Goal: Information Seeking & Learning: Find specific fact

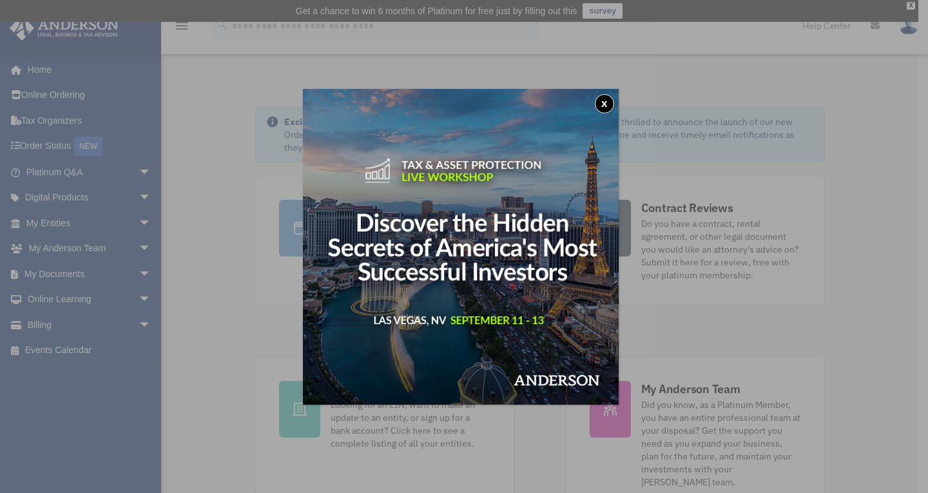
click at [606, 103] on button "x" at bounding box center [604, 103] width 19 height 19
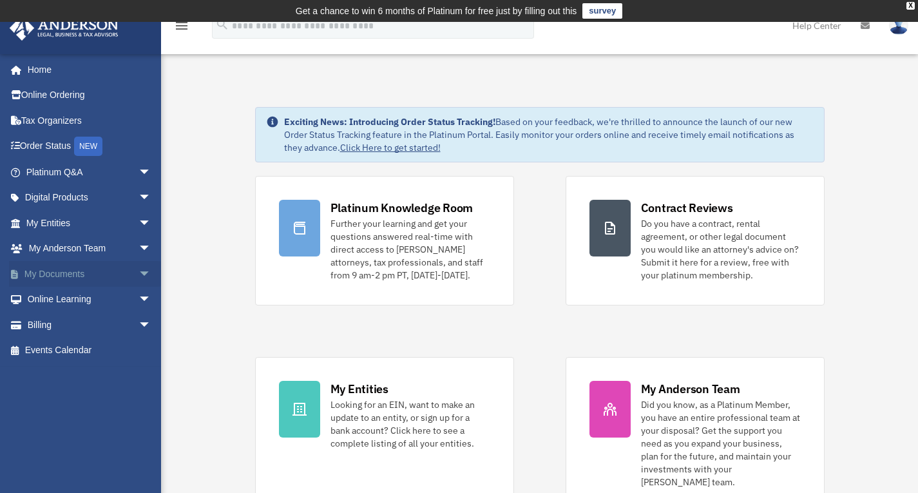
click at [59, 274] on link "My Documents arrow_drop_down" at bounding box center [90, 274] width 162 height 26
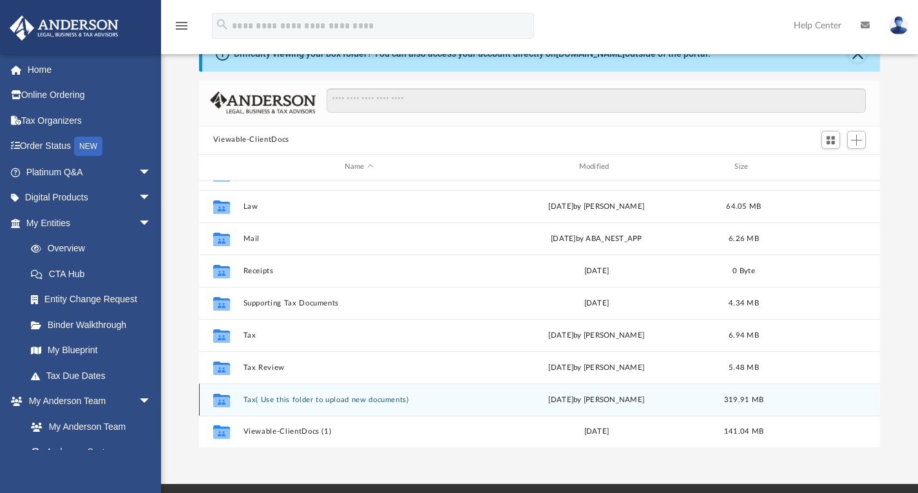
scroll to position [86, 0]
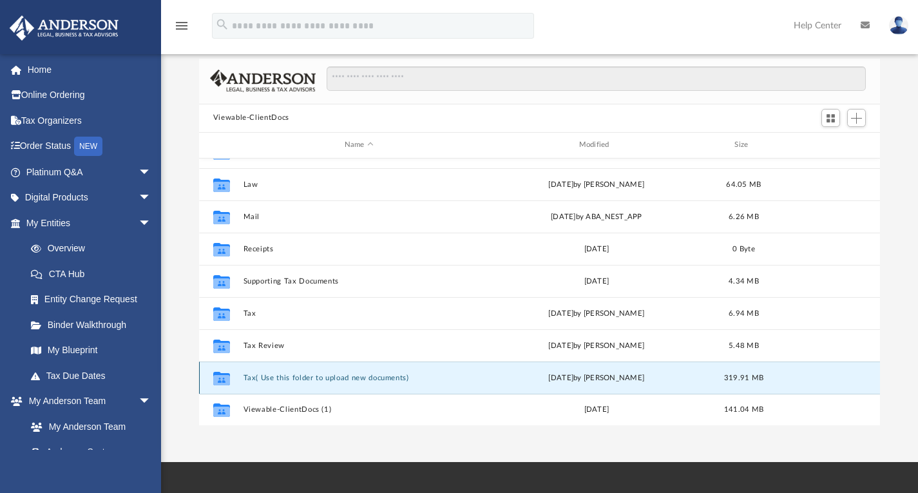
click at [290, 373] on button "Tax( Use this folder to upload new documents)" at bounding box center [359, 377] width 232 height 8
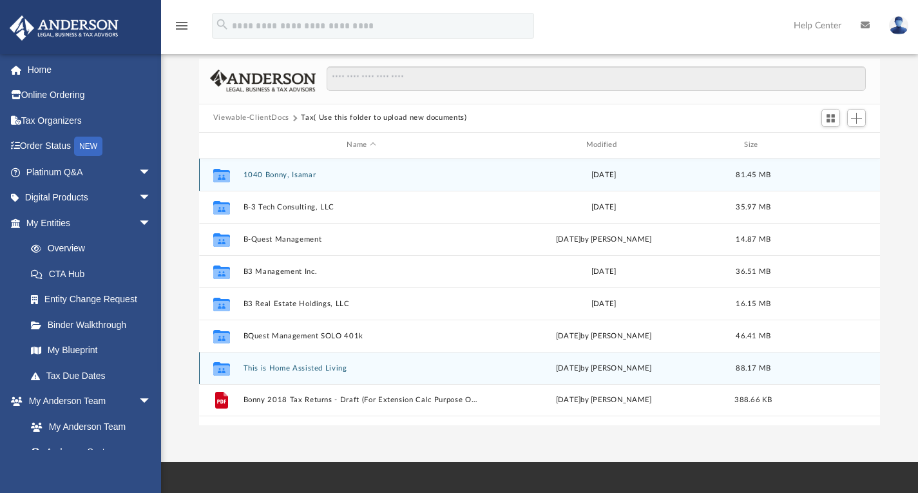
scroll to position [0, 0]
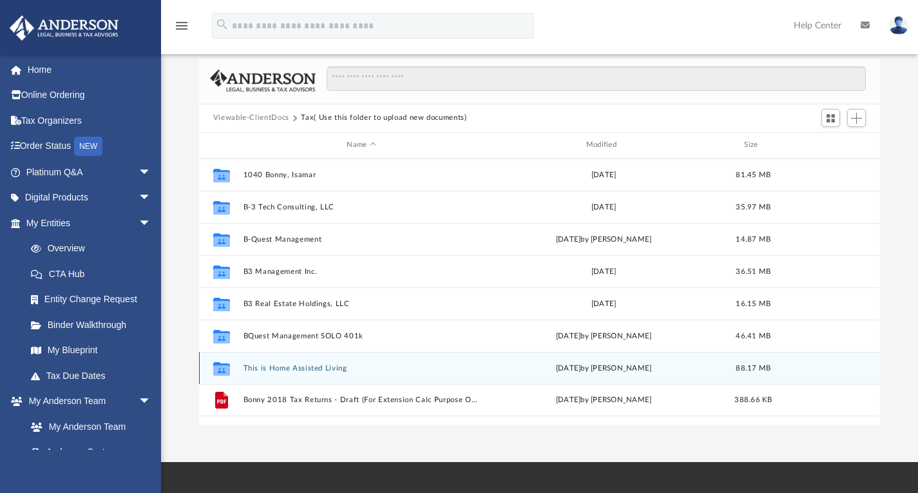
click at [302, 372] on div "Collaborated Folder This is Home Assisted Living Tue Jul 16 2024 by Alex Price …" at bounding box center [539, 368] width 681 height 32
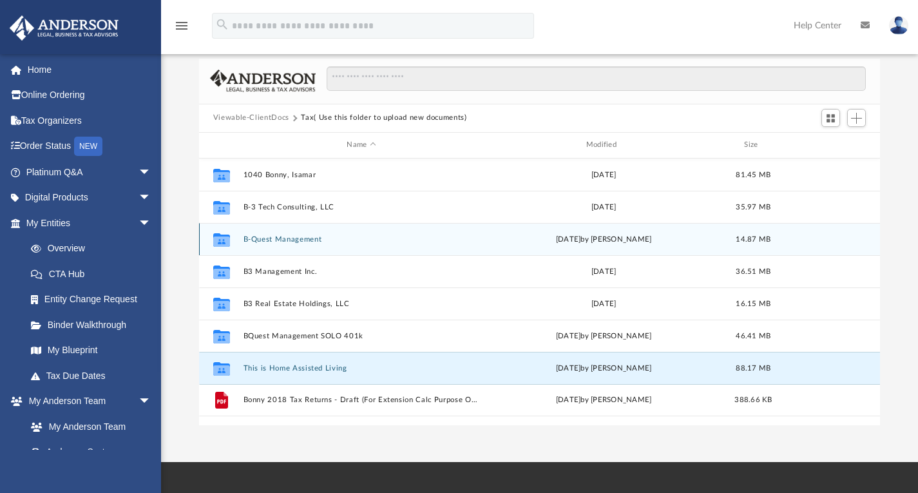
click at [290, 243] on div "Collaborated Folder B-Quest Management Mon Nov 11 2024 by Kelly Butterfield 14.…" at bounding box center [539, 239] width 681 height 32
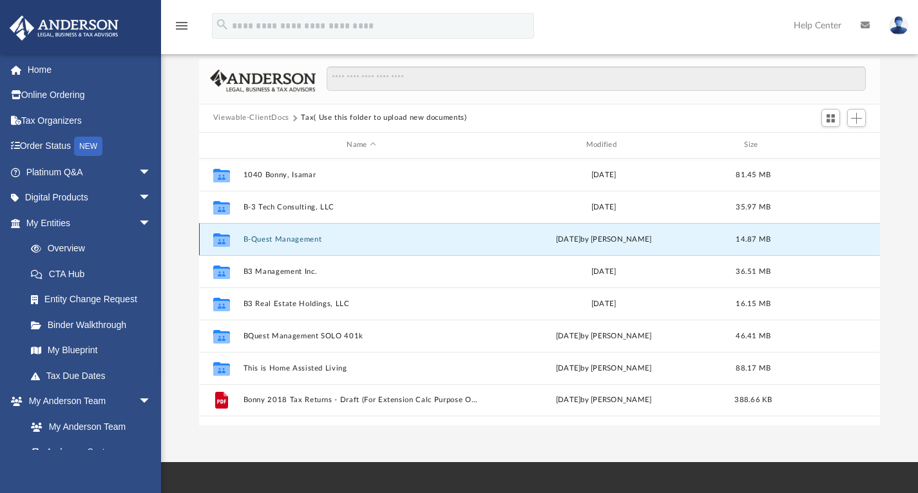
click at [290, 243] on div "Collaborated Folder B-Quest Management Mon Nov 11 2024 by Kelly Butterfield 14.…" at bounding box center [539, 239] width 681 height 32
click at [285, 233] on div "Collaborated Folder B-Quest Management Mon Nov 11 2024 by Kelly Butterfield 14.…" at bounding box center [539, 239] width 681 height 32
click at [282, 238] on button "B-Quest Management" at bounding box center [361, 238] width 236 height 8
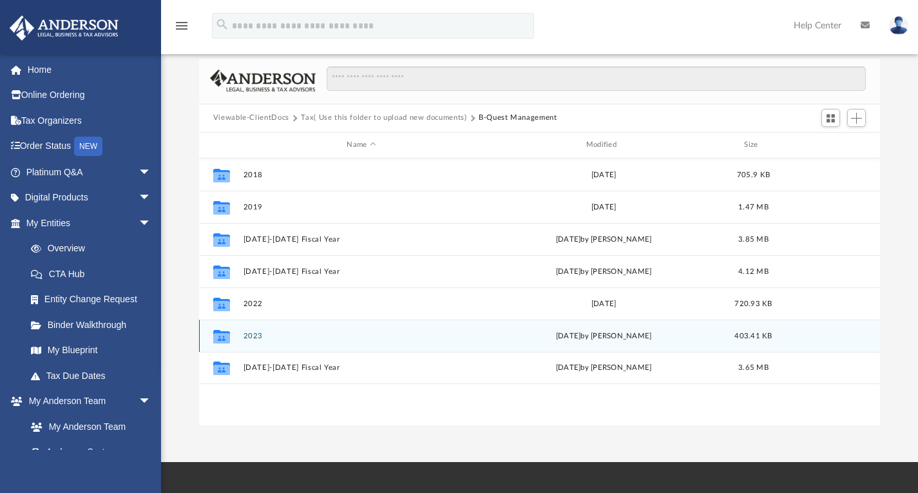
click at [634, 334] on div "Mon Nov 11 2024 by Kelly Butterfield" at bounding box center [603, 336] width 236 height 12
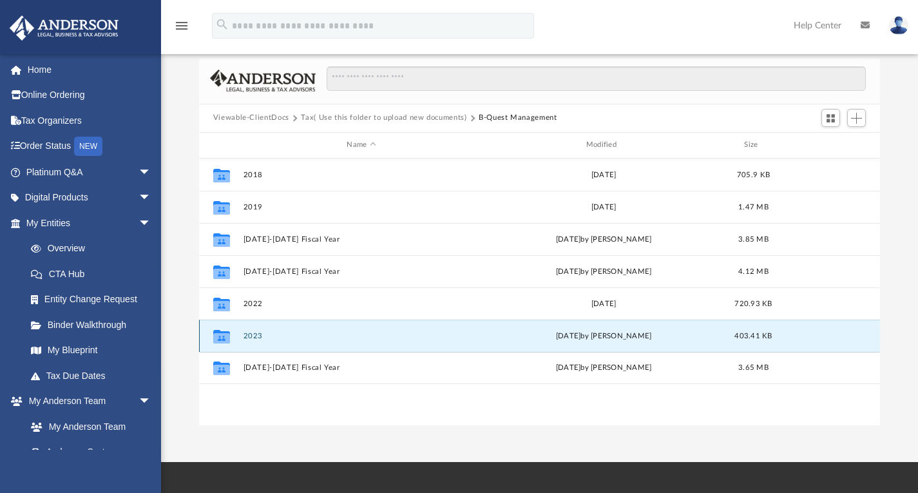
click at [244, 329] on div "Collaborated Folder 2023 Mon Nov 11 2024 by Kelly Butterfield 403.41 KB" at bounding box center [539, 335] width 681 height 32
click at [249, 328] on div "Collaborated Folder 2023 Mon Nov 11 2024 by Kelly Butterfield 403.41 KB" at bounding box center [539, 335] width 681 height 32
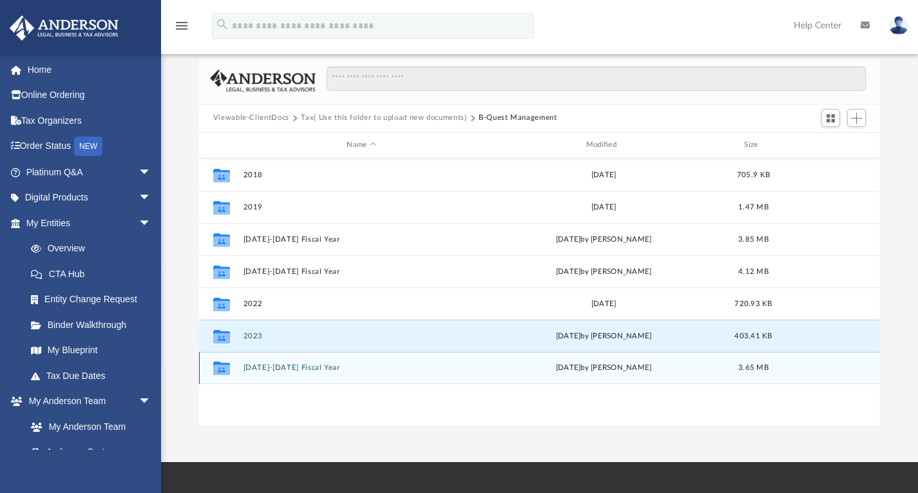
click at [294, 363] on button "Oct 1st 2022-Sept. 30 2023 Fiscal Year" at bounding box center [361, 367] width 236 height 8
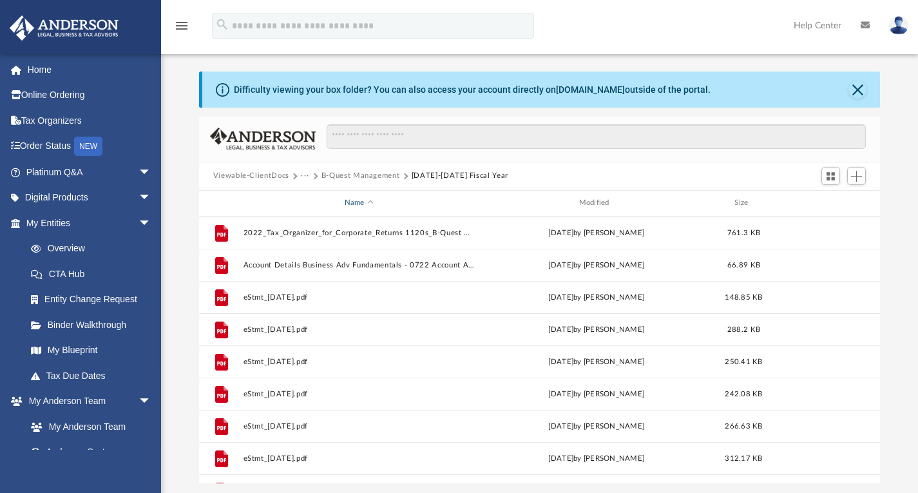
scroll to position [21, 0]
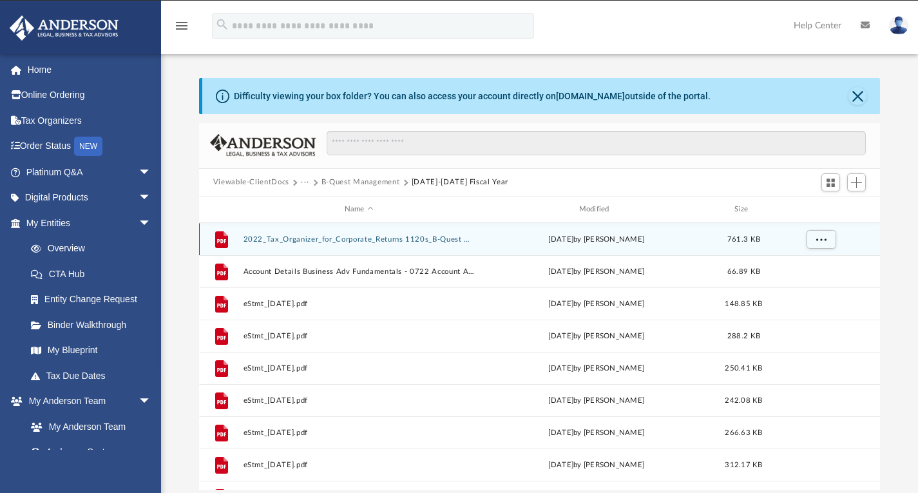
click at [346, 240] on button "2022_Tax_Organizer_for_Corporate_Returns 1120s_B-Quest Management LLC (1).pdf" at bounding box center [359, 238] width 232 height 8
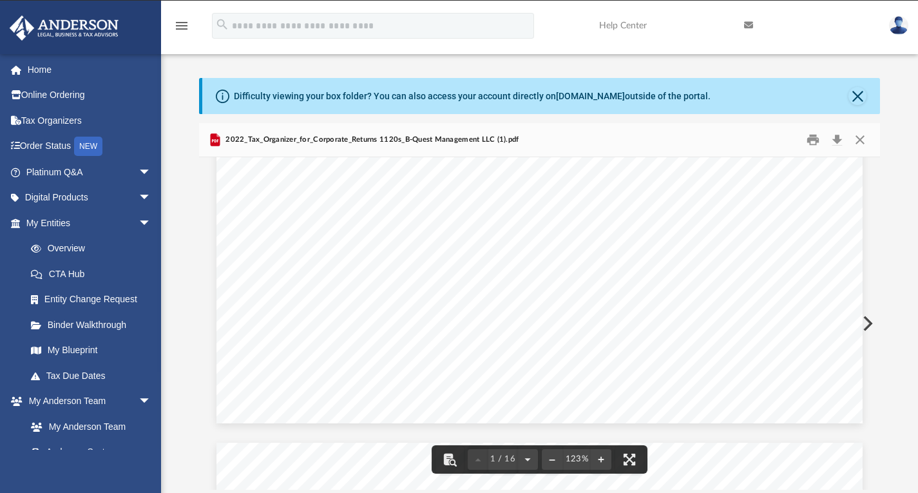
scroll to position [730, 0]
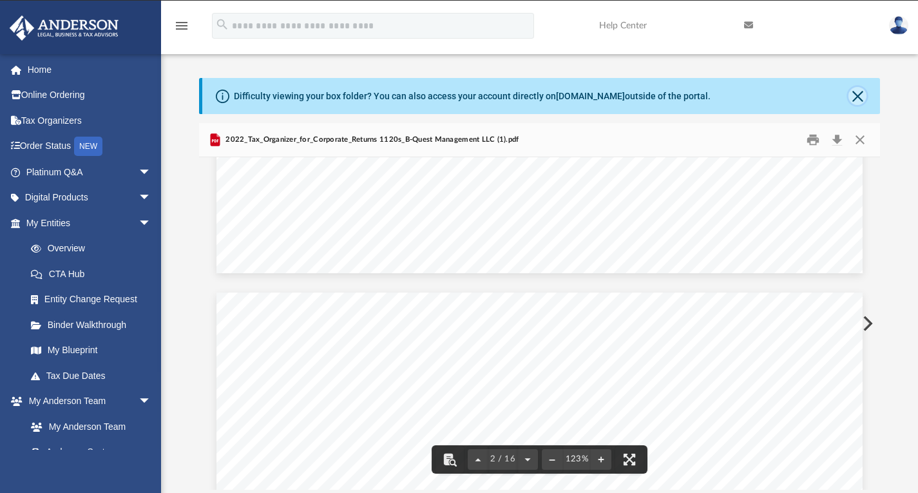
click at [857, 93] on button "Close" at bounding box center [857, 96] width 18 height 18
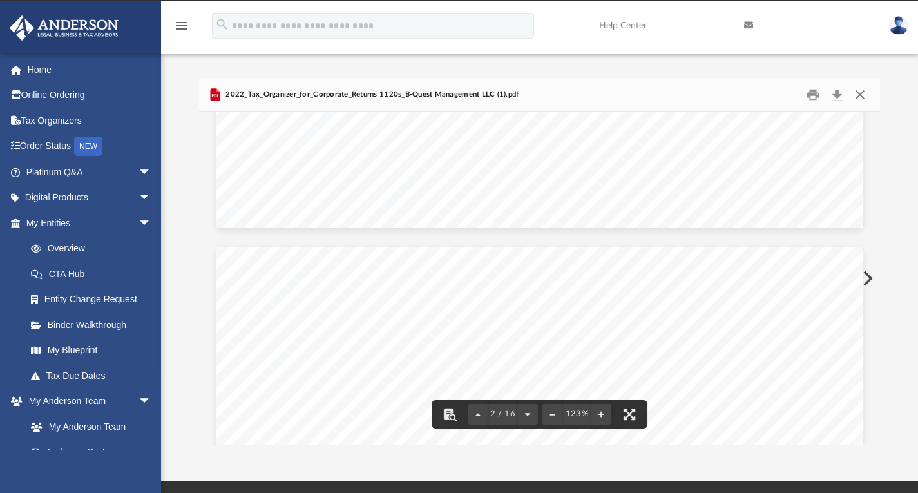
click at [854, 94] on button "Close" at bounding box center [859, 94] width 23 height 20
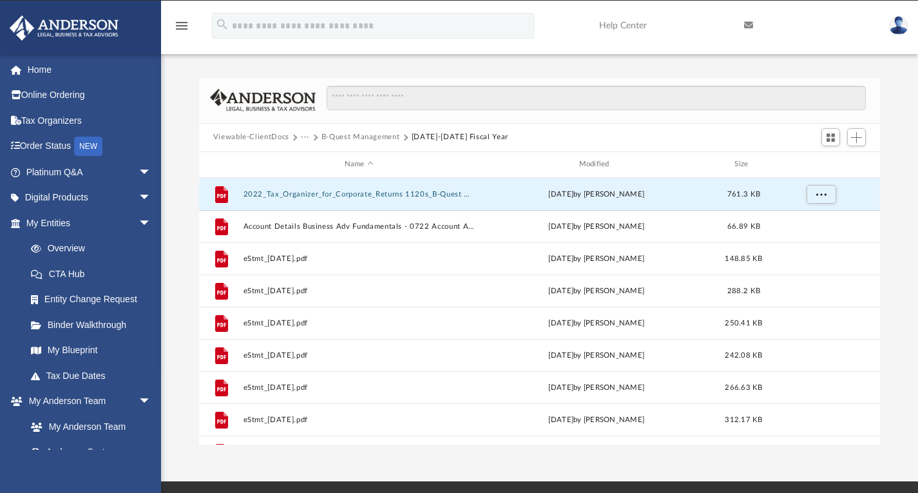
click at [363, 133] on button "B-Quest Management" at bounding box center [360, 137] width 79 height 12
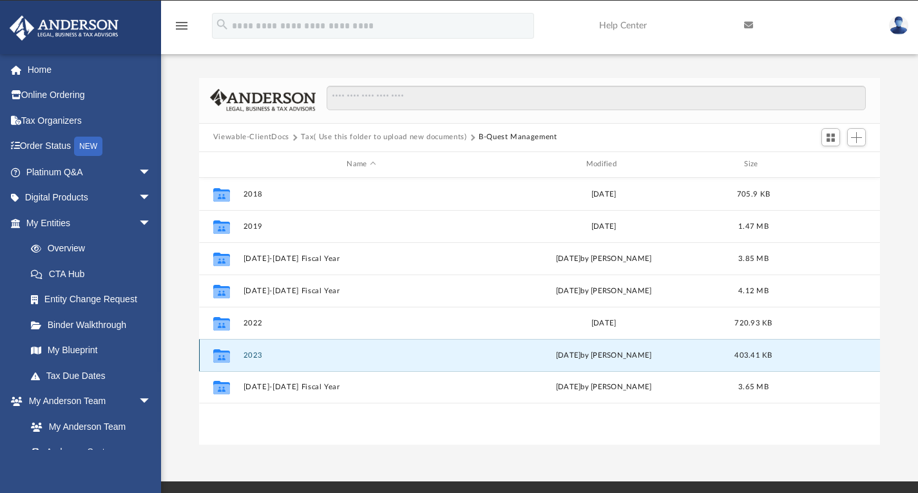
click at [252, 351] on button "2023" at bounding box center [361, 354] width 236 height 8
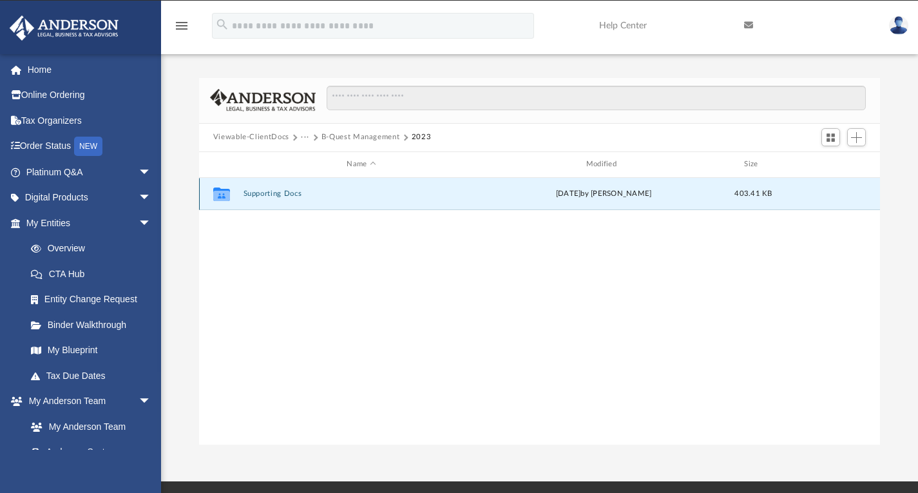
click at [273, 191] on button "Supporting Docs" at bounding box center [361, 193] width 236 height 8
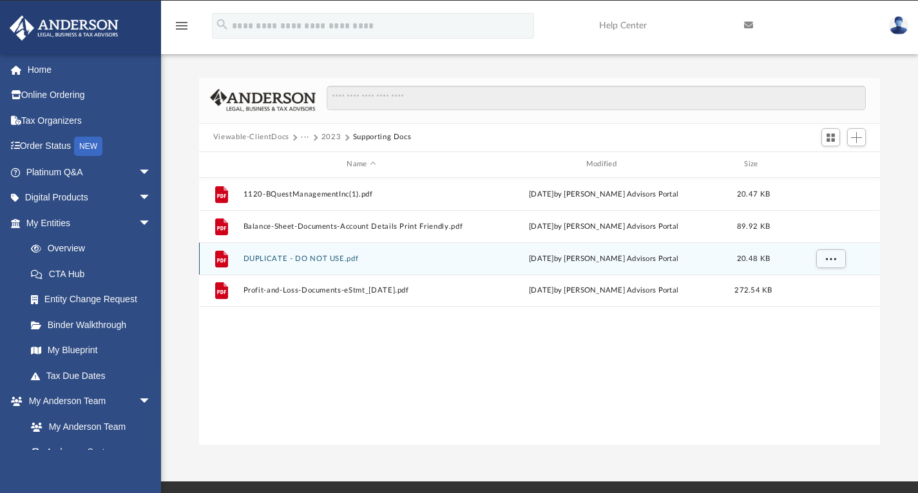
click at [314, 256] on button "DUPLICATE - DO NOT USE.pdf" at bounding box center [361, 258] width 236 height 8
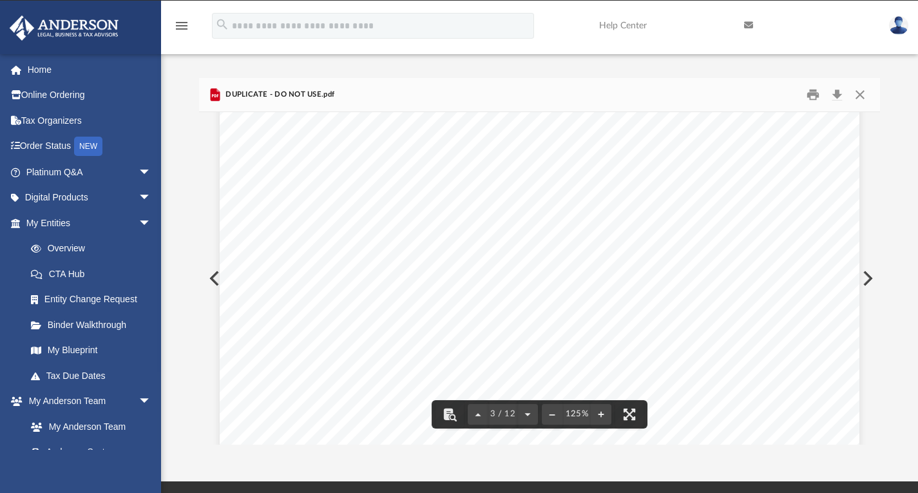
scroll to position [2104, 0]
click at [864, 93] on button "Close" at bounding box center [859, 94] width 23 height 20
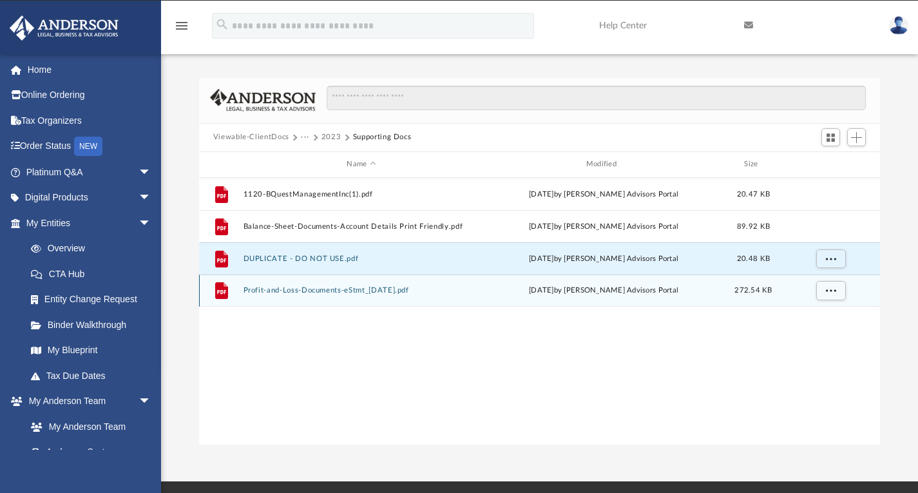
click at [363, 289] on button "Profit-and-Loss-Documents-eStmt_2024-10-31.pdf" at bounding box center [361, 290] width 236 height 8
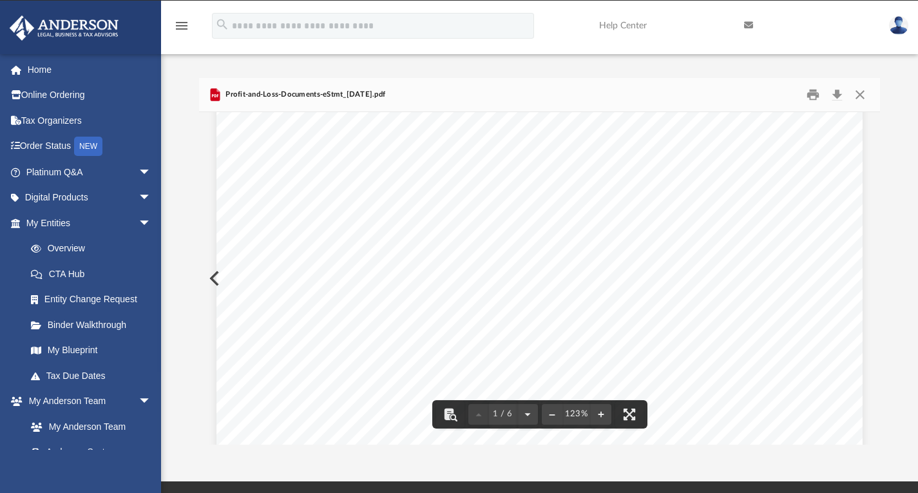
scroll to position [322, 0]
click at [861, 90] on button "Close" at bounding box center [859, 94] width 23 height 20
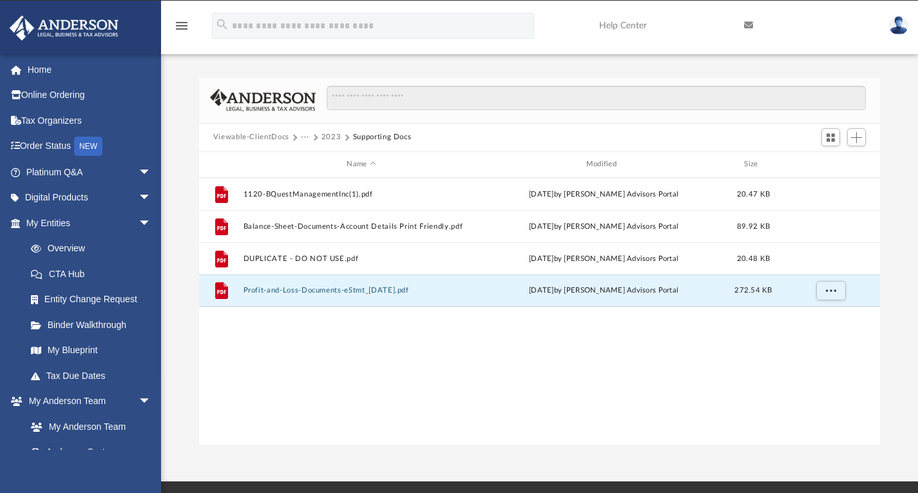
click at [330, 137] on button "2023" at bounding box center [331, 137] width 20 height 12
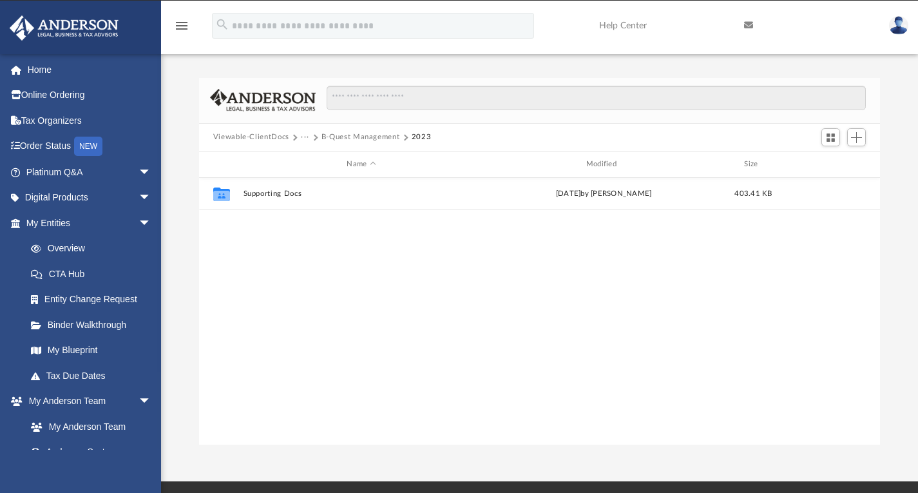
click at [264, 137] on button "Viewable-ClientDocs" at bounding box center [251, 137] width 76 height 12
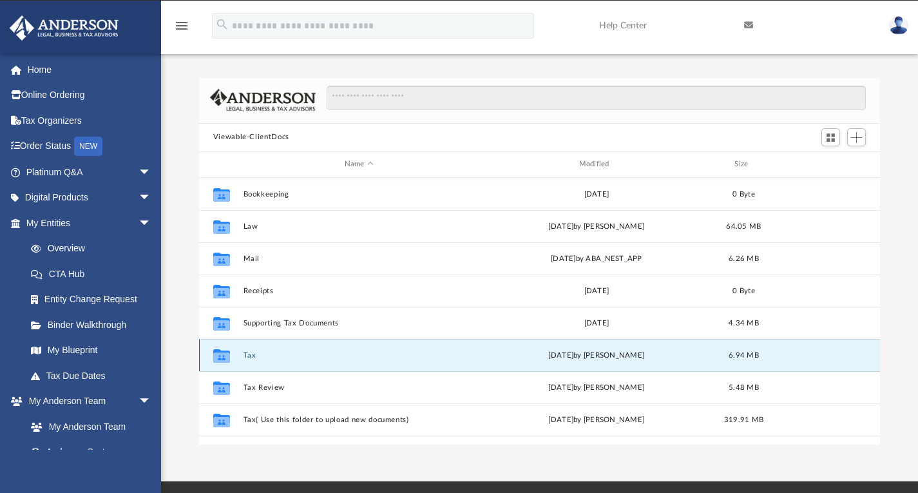
click at [254, 352] on button "Tax" at bounding box center [359, 354] width 232 height 8
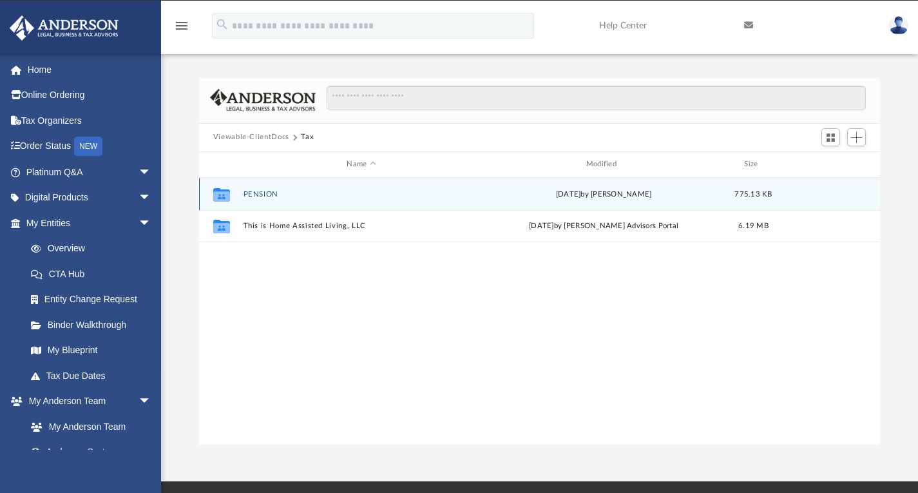
click at [261, 191] on button "PENSION" at bounding box center [361, 193] width 236 height 8
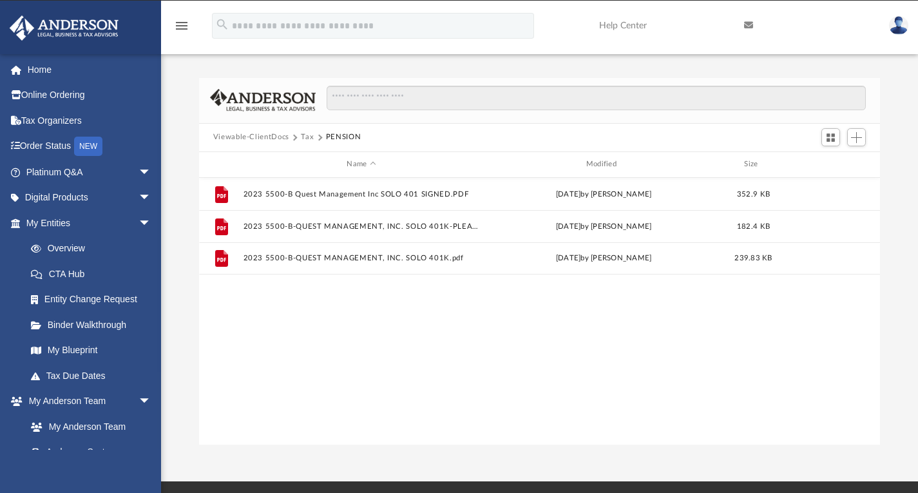
click at [304, 138] on button "Tax" at bounding box center [307, 137] width 13 height 12
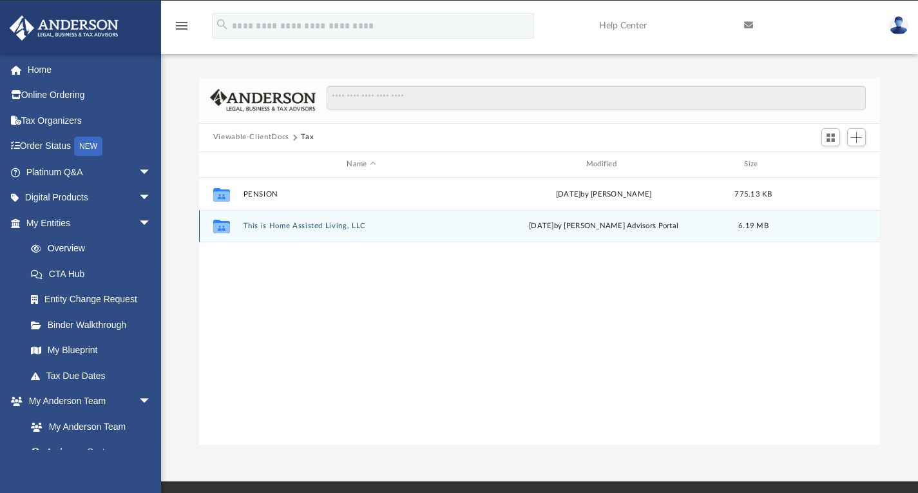
click at [318, 225] on button "This is Home Assisted Living, LLC" at bounding box center [361, 226] width 236 height 8
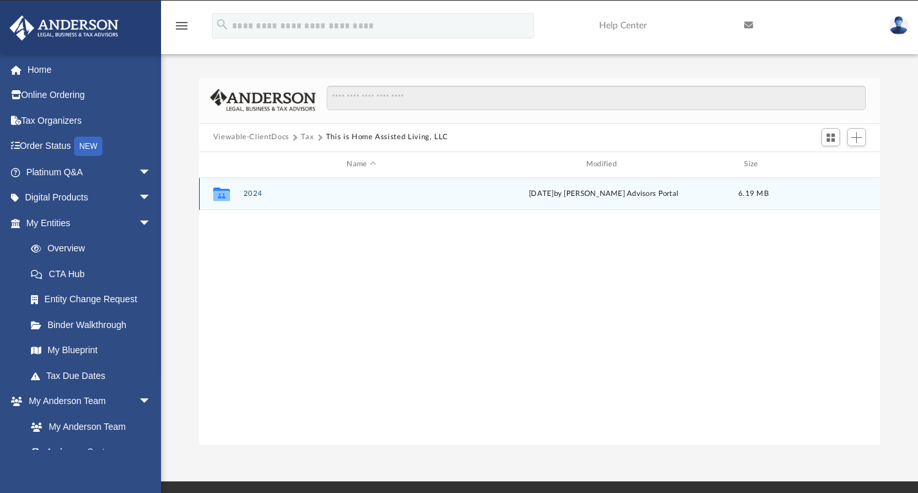
click at [255, 189] on button "2024" at bounding box center [361, 193] width 236 height 8
click at [299, 192] on button "Digital Tax Organizer" at bounding box center [361, 193] width 236 height 8
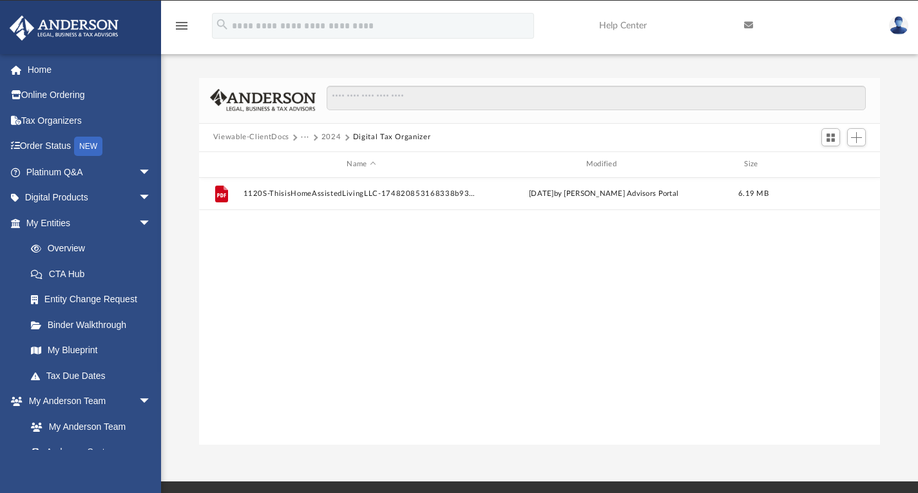
click at [323, 129] on div "Viewable-ClientDocs ··· 2024 Digital Tax Organizer" at bounding box center [539, 138] width 681 height 28
click at [324, 131] on button "2024" at bounding box center [331, 137] width 20 height 12
click at [350, 137] on button "This is Home Assisted Living, LLC" at bounding box center [382, 137] width 122 height 12
click at [272, 136] on button "Viewable-ClientDocs" at bounding box center [251, 137] width 76 height 12
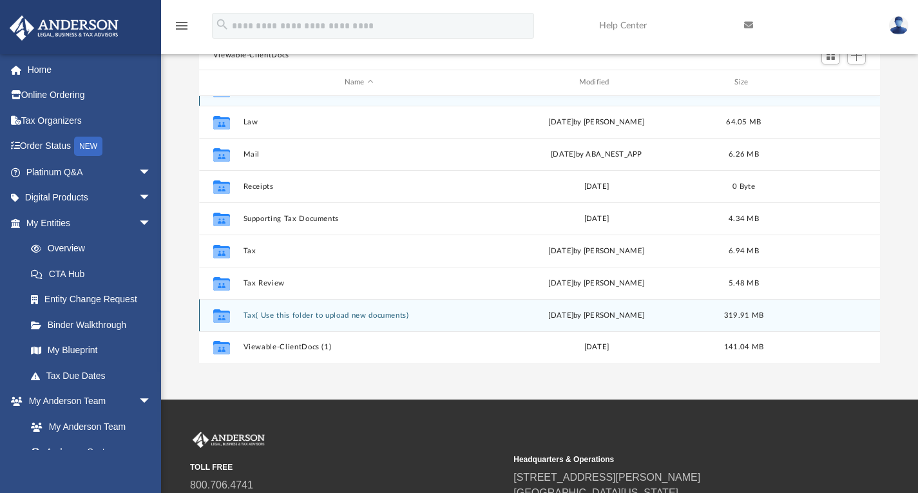
scroll to position [107, 0]
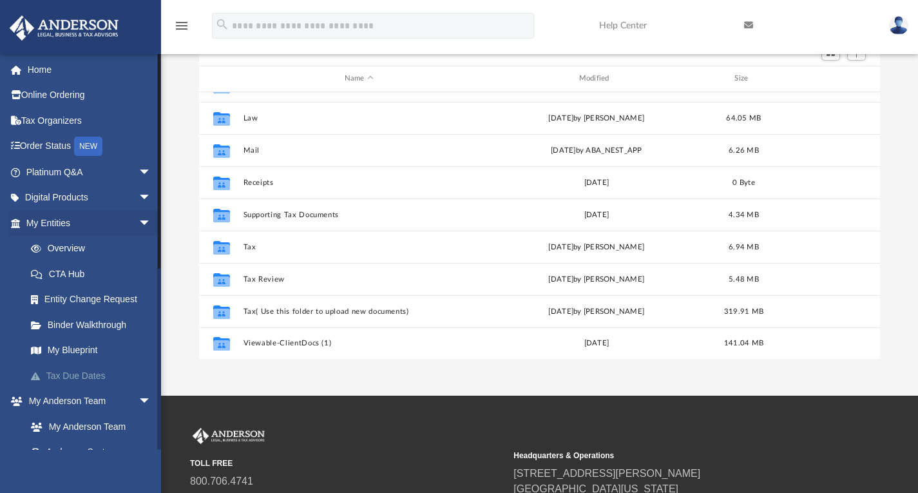
click at [82, 380] on link "Tax Due Dates" at bounding box center [94, 376] width 153 height 26
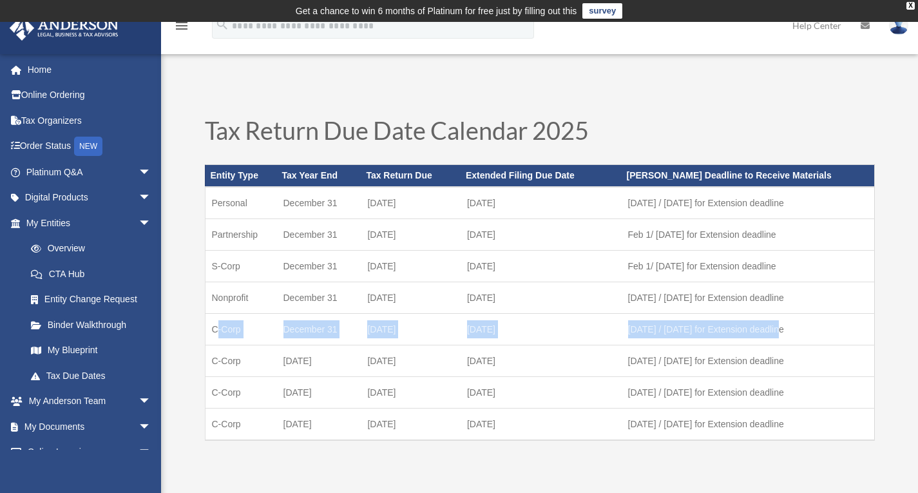
drag, startPoint x: 780, startPoint y: 333, endPoint x: 214, endPoint y: 333, distance: 565.5
click at [214, 333] on tr "C-Corp [DATE] [DATE] October [DATE] 1 / [DATE] for Extension deadline" at bounding box center [539, 329] width 669 height 32
click at [64, 221] on link "My Entities arrow_drop_down" at bounding box center [90, 223] width 162 height 26
click at [71, 252] on link "Overview" at bounding box center [94, 249] width 153 height 26
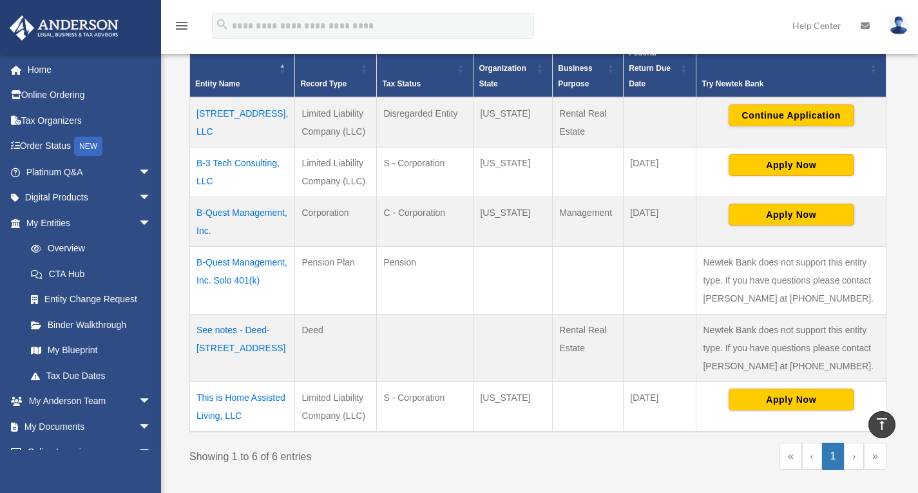
scroll to position [279, 0]
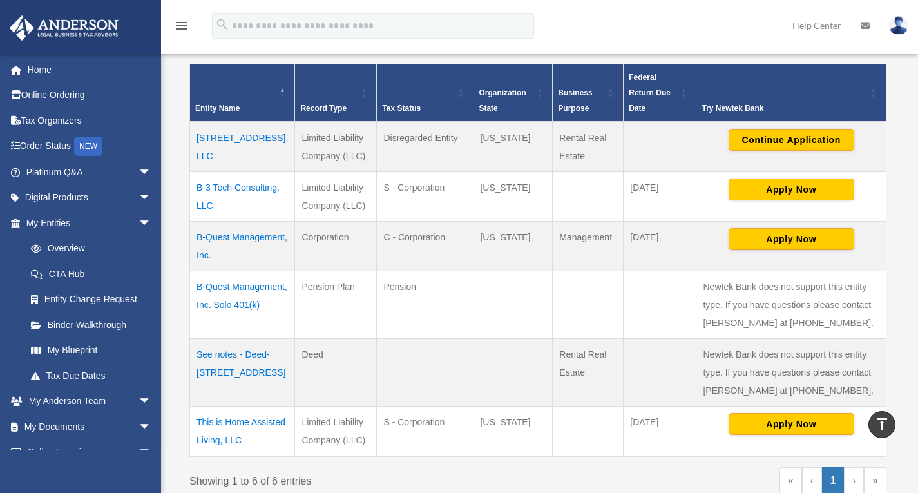
drag, startPoint x: 671, startPoint y: 240, endPoint x: 196, endPoint y: 231, distance: 475.4
click at [196, 231] on tr "B-Quest Management, Inc. Corporation C - Corporation Maryland Management Januar…" at bounding box center [538, 247] width 696 height 50
click at [671, 268] on td "[DATE]" at bounding box center [659, 247] width 73 height 50
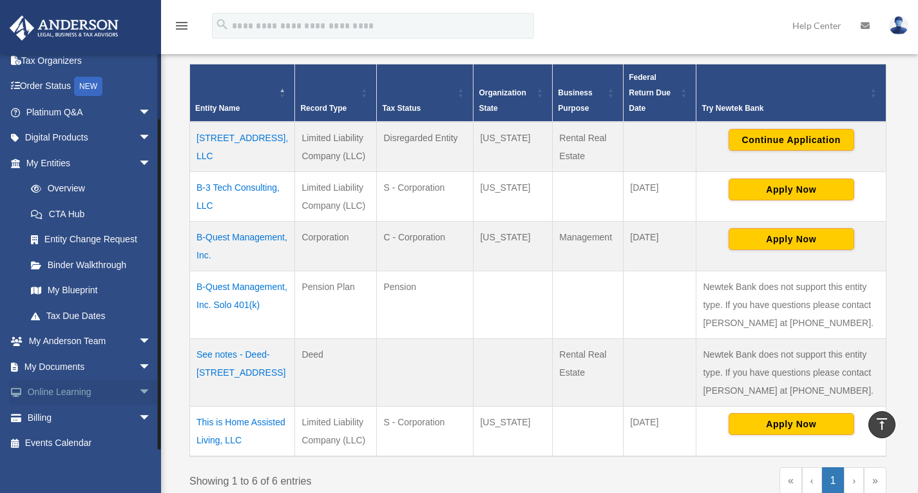
scroll to position [68, 0]
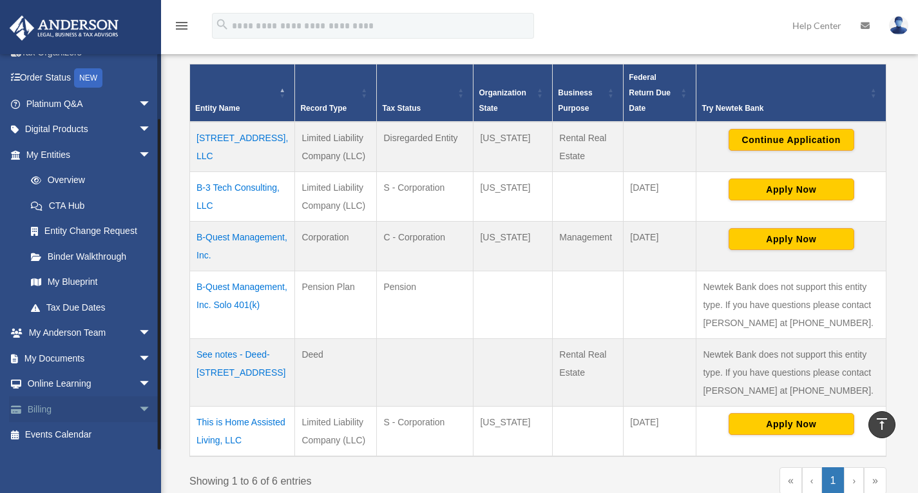
click at [45, 410] on link "Billing arrow_drop_down" at bounding box center [90, 409] width 162 height 26
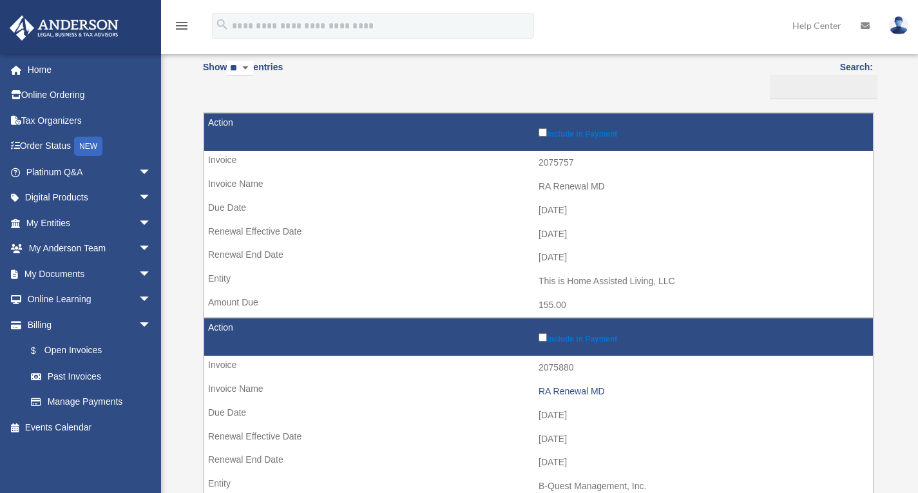
scroll to position [64, 0]
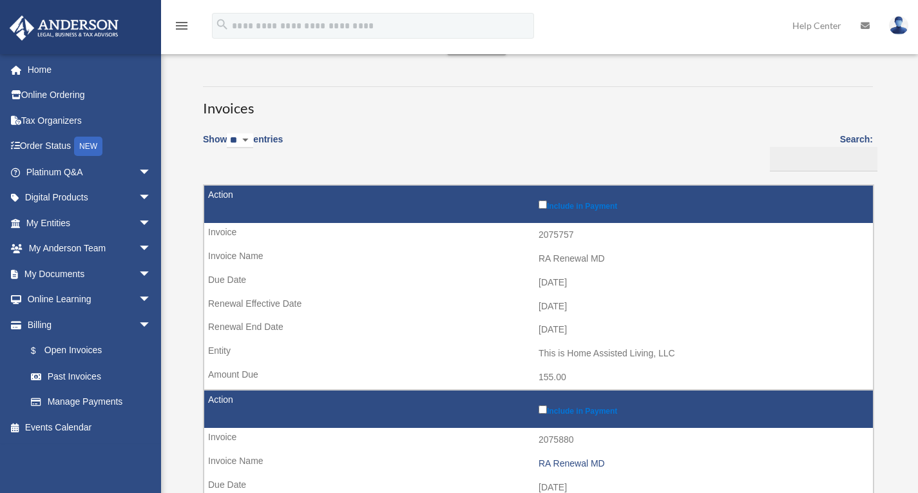
drag, startPoint x: 542, startPoint y: 326, endPoint x: 636, endPoint y: 324, distance: 94.1
click at [636, 324] on td "[DATE]" at bounding box center [538, 330] width 669 height 24
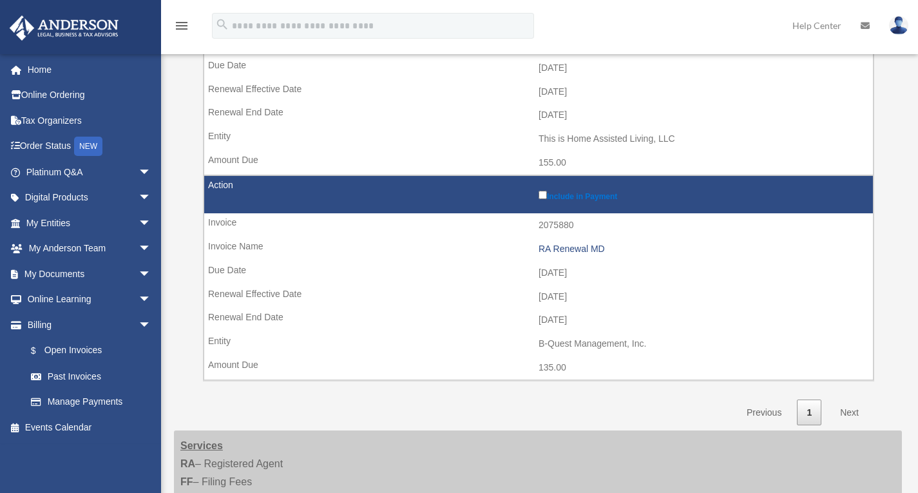
scroll to position [280, 0]
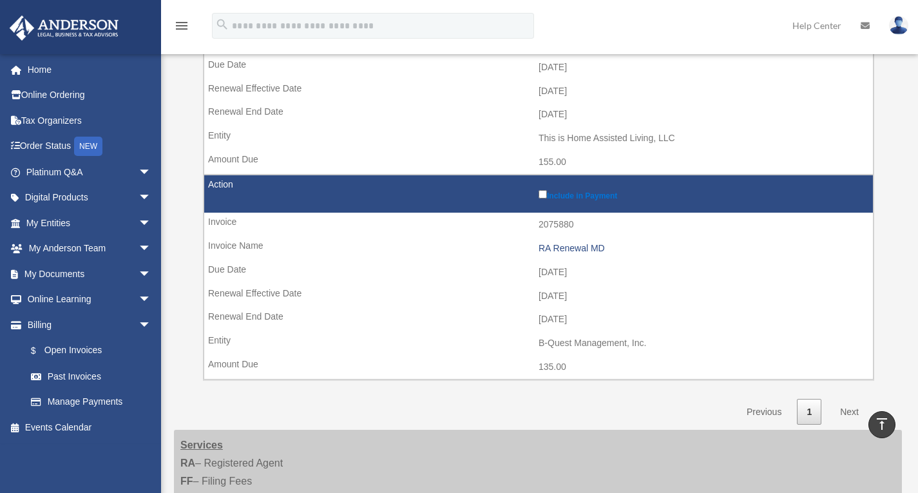
drag, startPoint x: 533, startPoint y: 292, endPoint x: 649, endPoint y: 296, distance: 116.6
click at [649, 296] on td "[DATE]" at bounding box center [538, 296] width 669 height 24
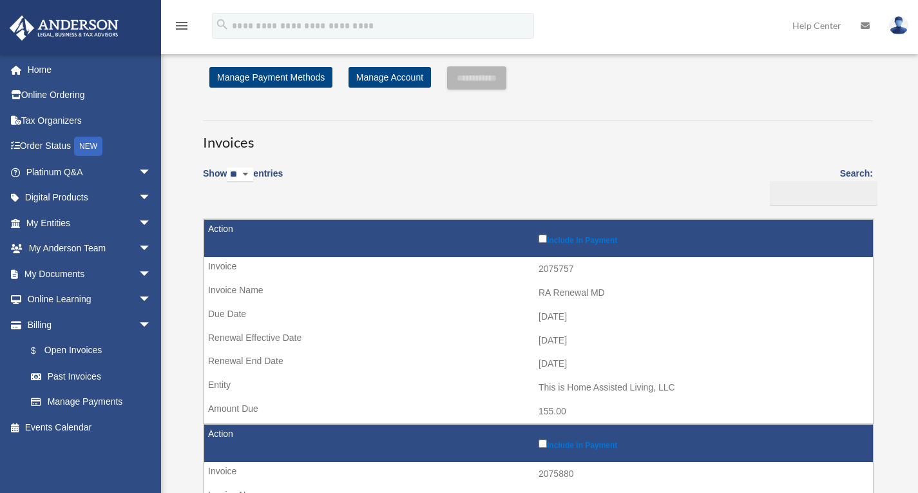
scroll to position [0, 0]
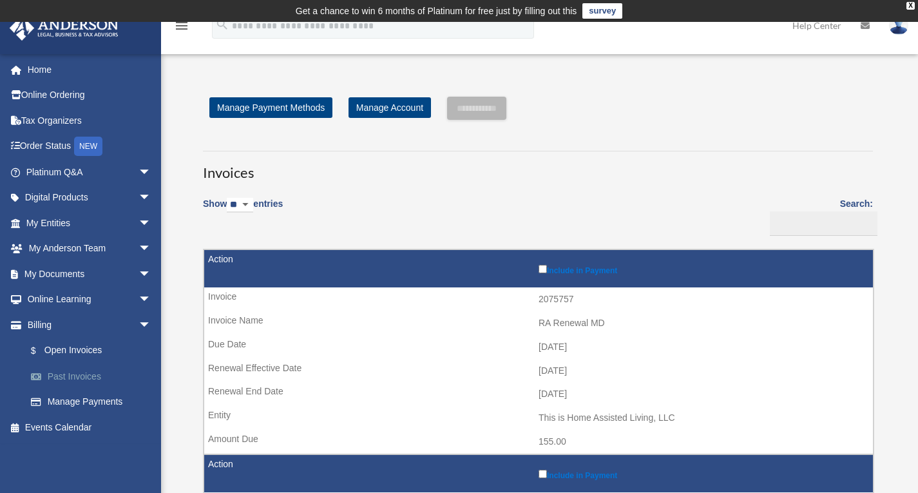
click at [73, 372] on link "Past Invoices" at bounding box center [94, 376] width 153 height 26
click at [81, 372] on link "Past Invoices" at bounding box center [94, 376] width 153 height 26
click at [81, 376] on link "Past Invoices" at bounding box center [94, 376] width 153 height 26
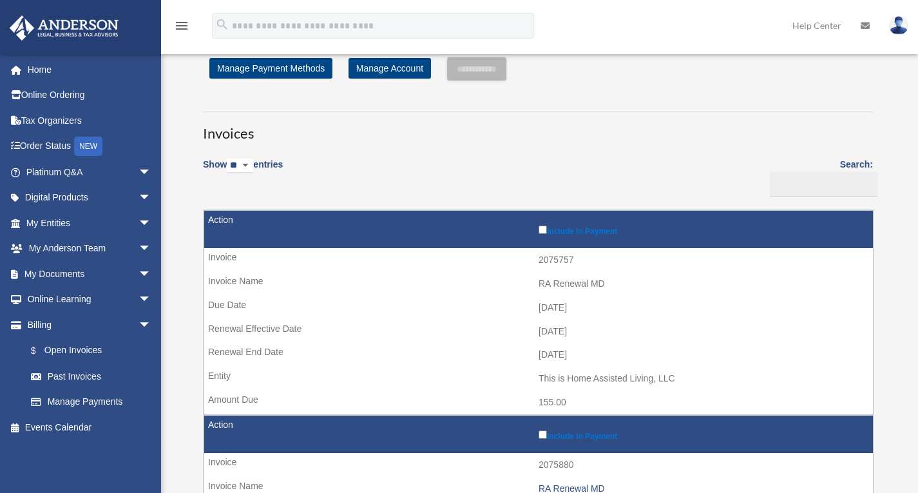
scroll to position [129, 0]
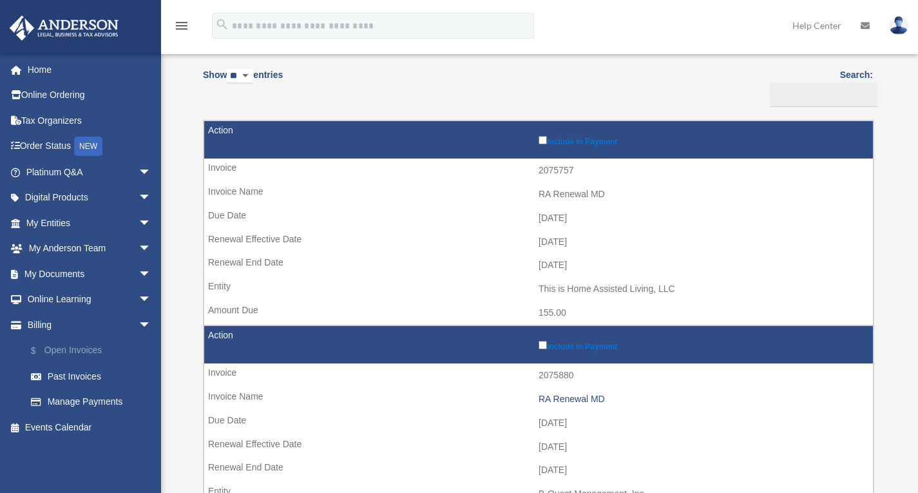
click at [90, 354] on link "$ Open Invoices" at bounding box center [94, 351] width 153 height 26
click at [89, 354] on link "$ Open Invoices" at bounding box center [94, 351] width 153 height 26
click at [71, 345] on link "$ Open Invoices" at bounding box center [94, 351] width 153 height 26
